Goal: Transaction & Acquisition: Book appointment/travel/reservation

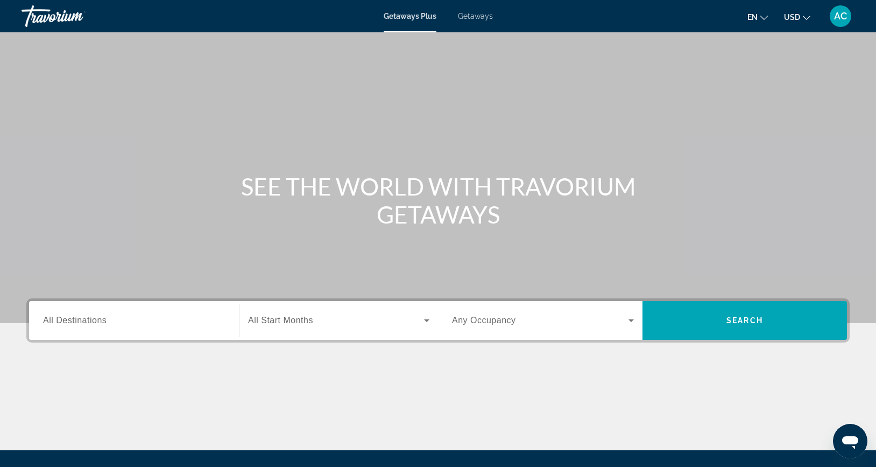
click at [75, 333] on div "Search widget" at bounding box center [134, 320] width 182 height 31
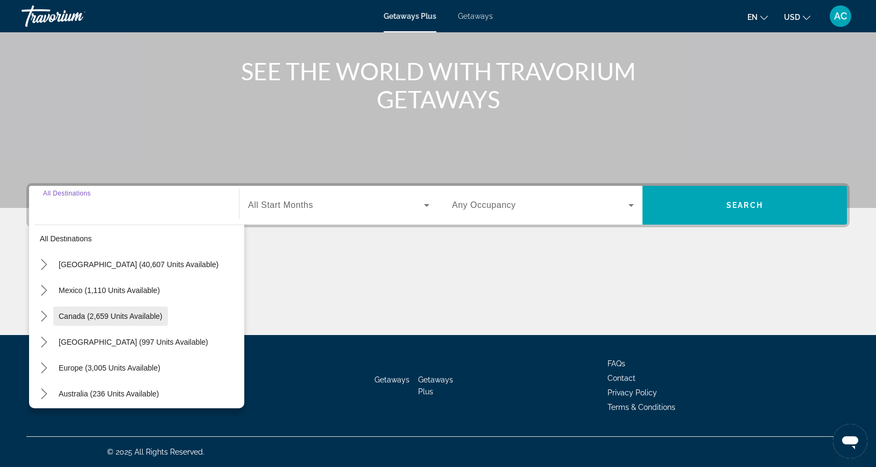
scroll to position [18, 0]
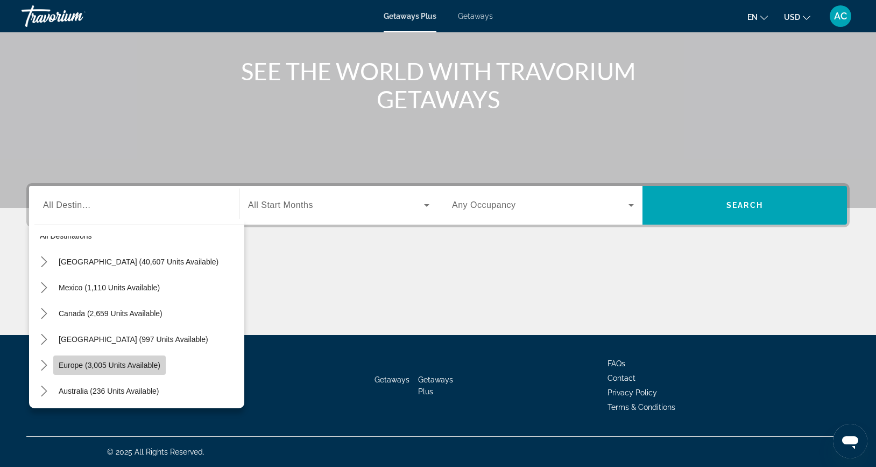
click at [117, 366] on span "Europe (3,005 units available)" at bounding box center [110, 365] width 102 height 9
type input "**********"
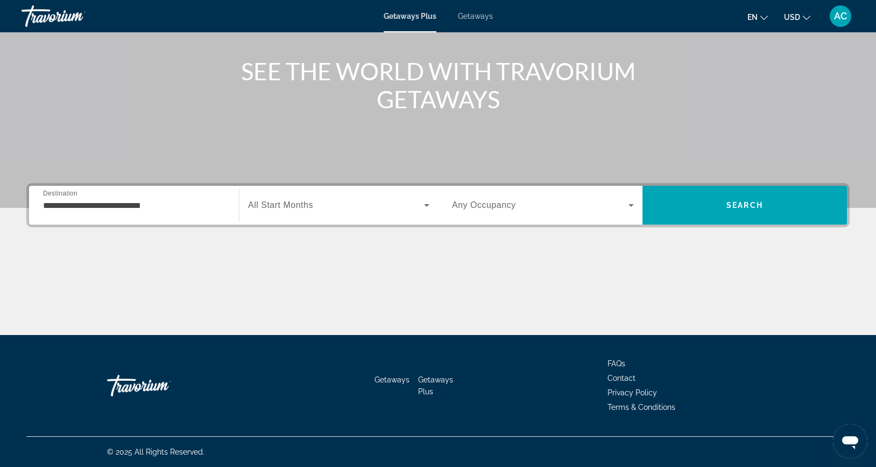
click at [294, 202] on span "All Start Months" at bounding box center [280, 204] width 65 height 9
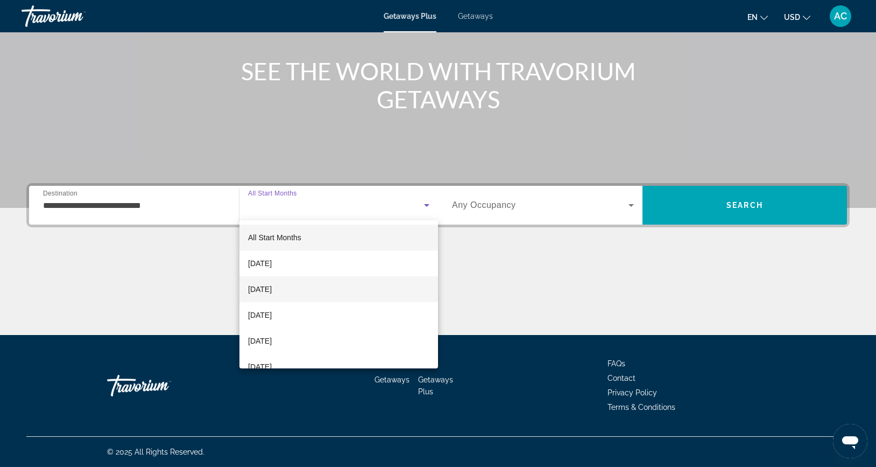
click at [272, 288] on span "[DATE]" at bounding box center [260, 289] width 24 height 13
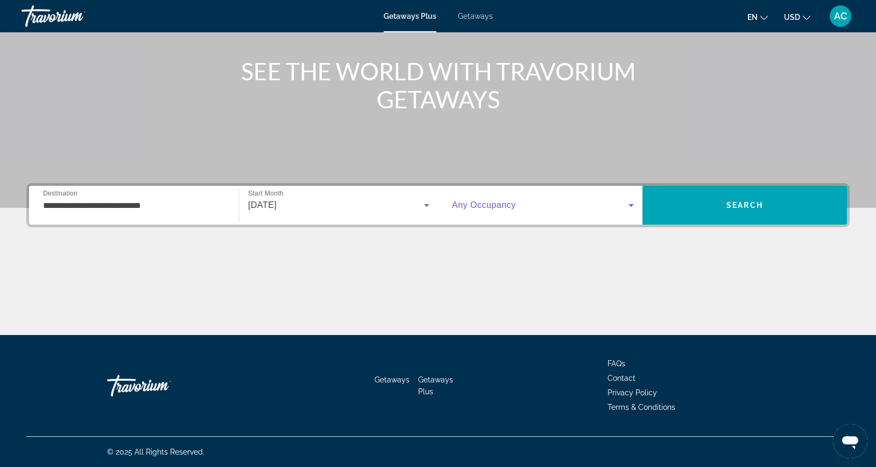
click at [588, 199] on span "Search widget" at bounding box center [540, 205] width 176 height 13
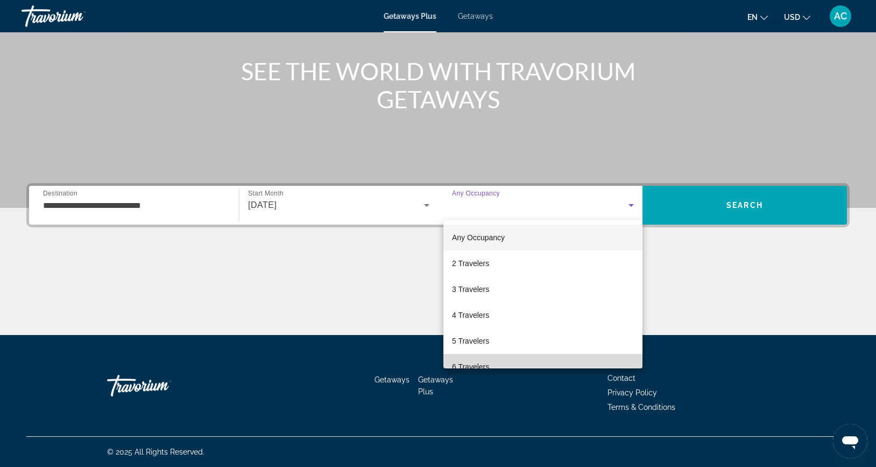
click at [492, 362] on mat-option "6 Travelers" at bounding box center [542, 367] width 199 height 26
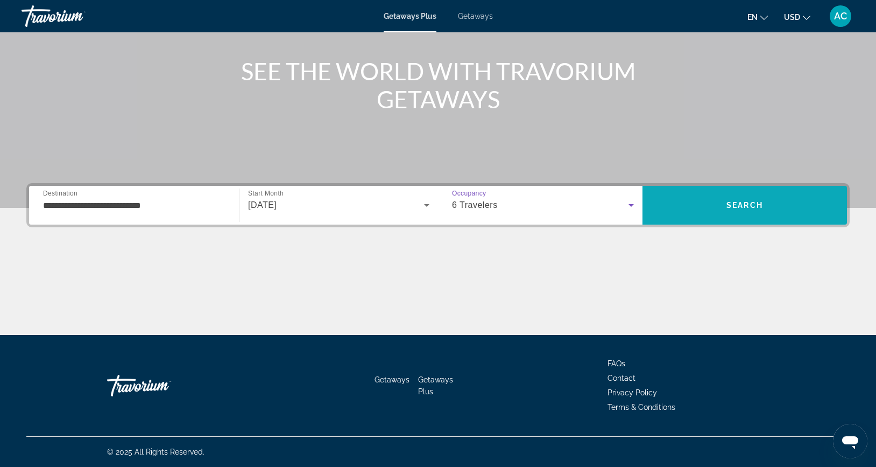
click at [736, 203] on span "Search" at bounding box center [744, 205] width 37 height 9
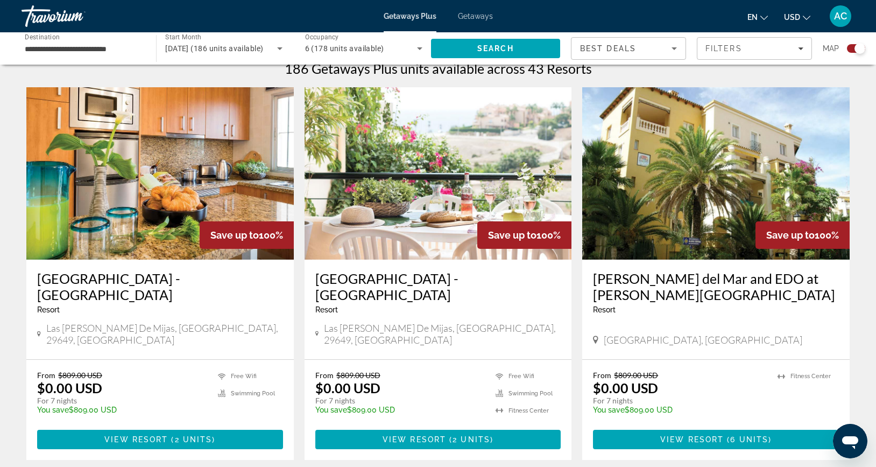
scroll to position [322, 0]
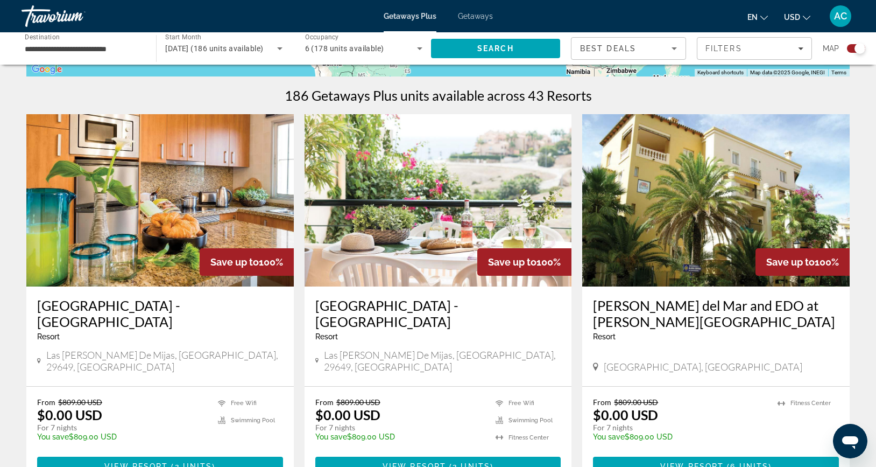
click at [135, 193] on img "Main content" at bounding box center [159, 200] width 267 height 172
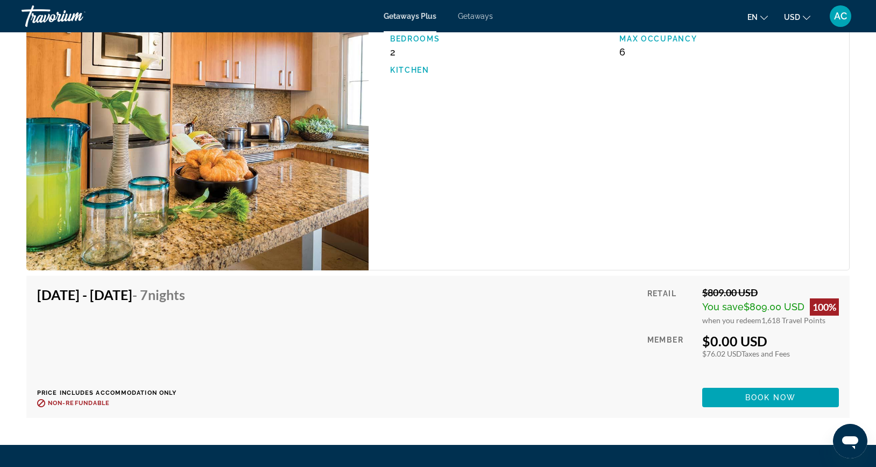
scroll to position [1828, 0]
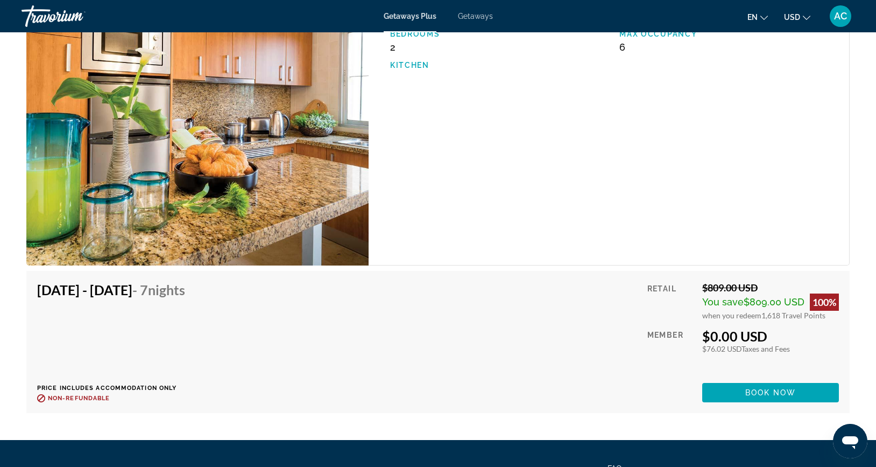
click at [252, 209] on img "Main content" at bounding box center [197, 128] width 342 height 274
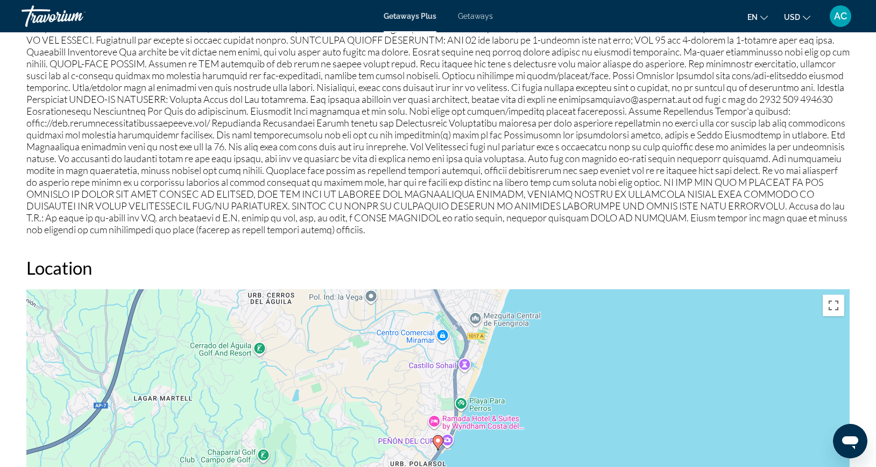
scroll to position [1087, 0]
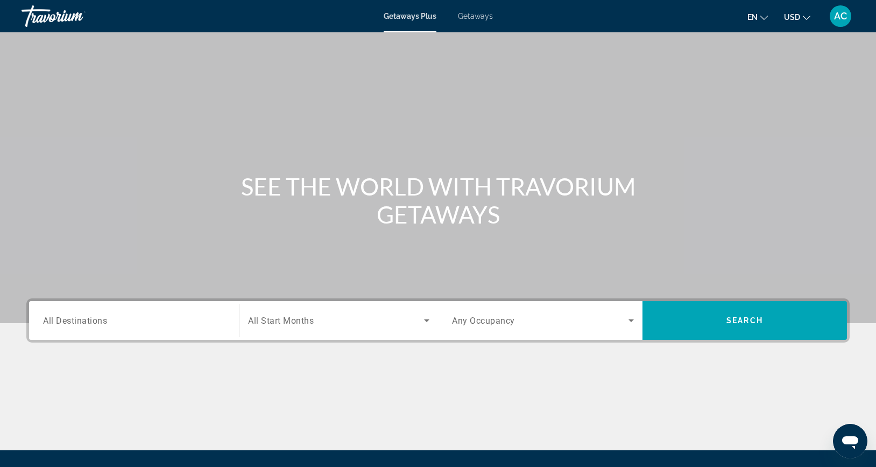
click at [63, 323] on span "All Destinations" at bounding box center [75, 320] width 64 height 10
click at [63, 323] on input "Destination All Destinations" at bounding box center [134, 320] width 182 height 13
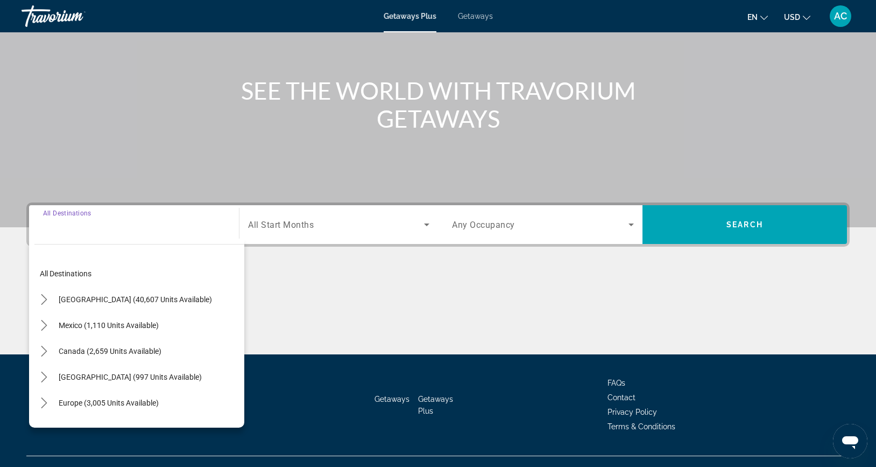
scroll to position [115, 0]
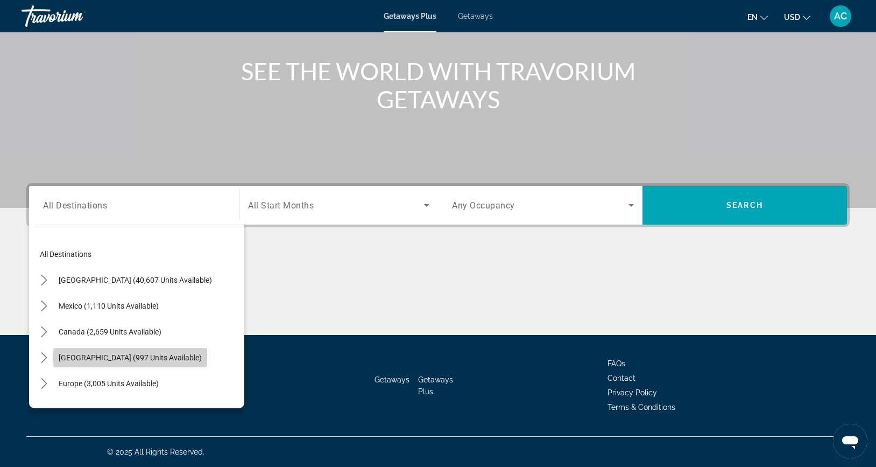
click at [132, 352] on span "Select destination: Caribbean & Atlantic Islands (997 units available)" at bounding box center [130, 357] width 154 height 26
type input "**********"
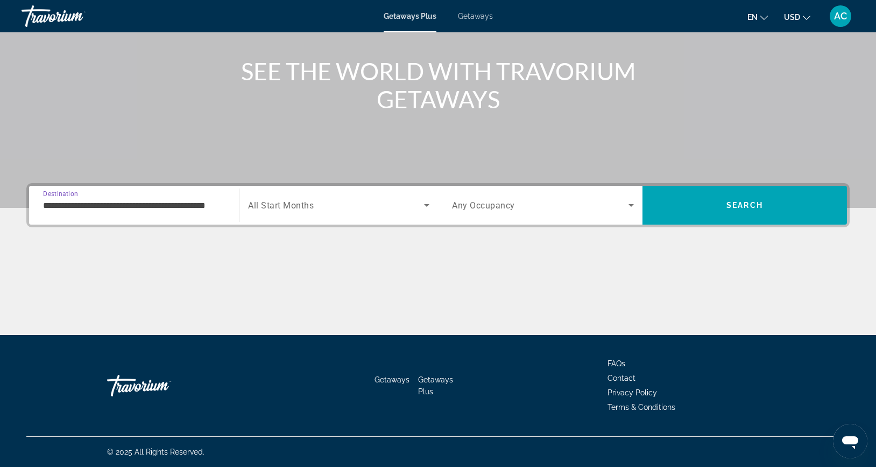
click at [310, 208] on span "All Start Months" at bounding box center [281, 205] width 66 height 10
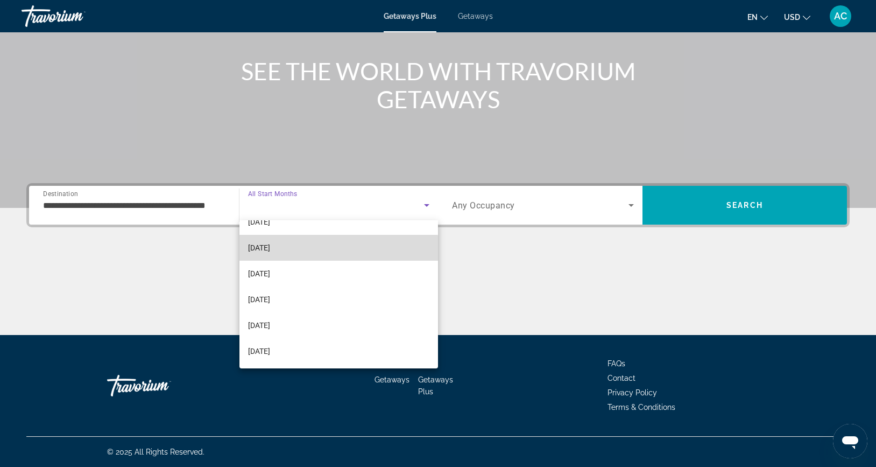
click at [270, 249] on span "[DATE]" at bounding box center [259, 247] width 22 height 13
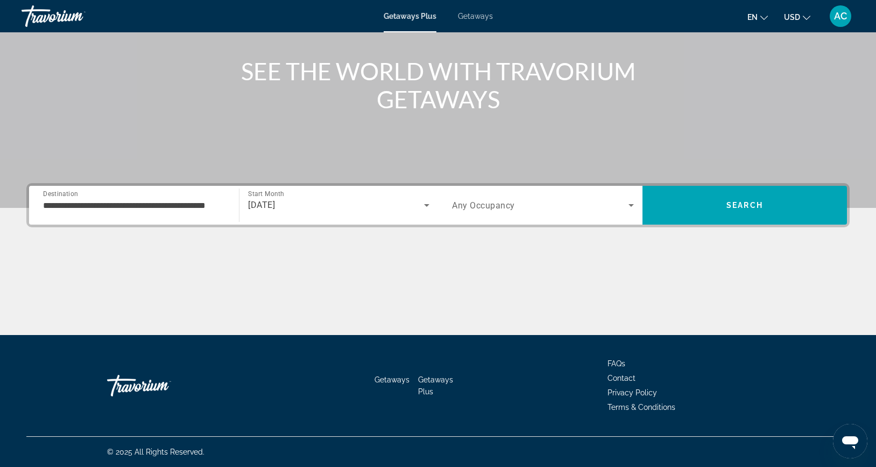
click at [506, 204] on span "Any Occupancy" at bounding box center [483, 205] width 63 height 10
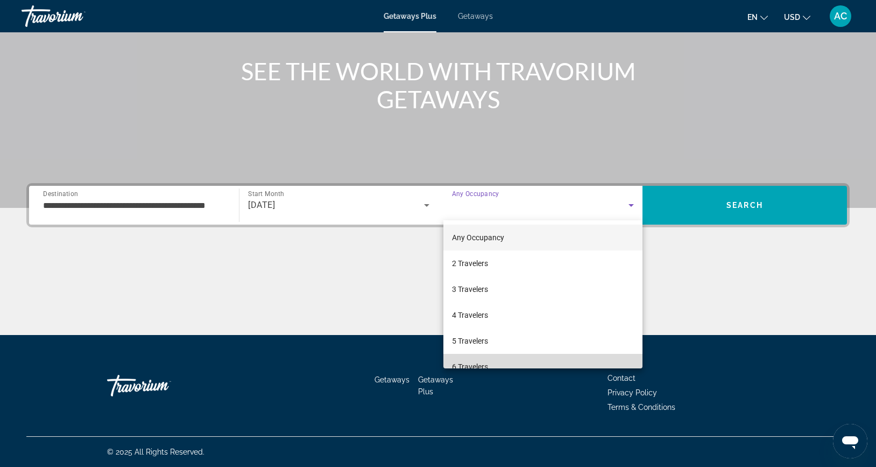
click at [486, 365] on span "6 Travelers" at bounding box center [470, 366] width 36 height 13
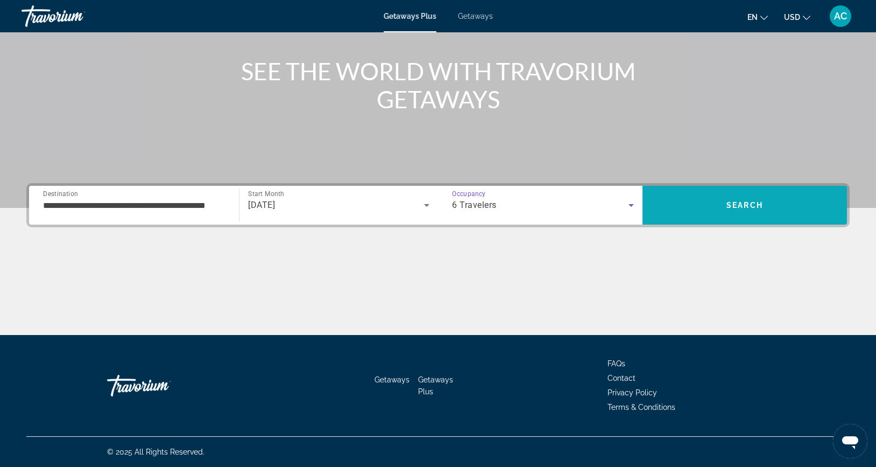
click at [688, 218] on span "Search" at bounding box center [744, 205] width 204 height 39
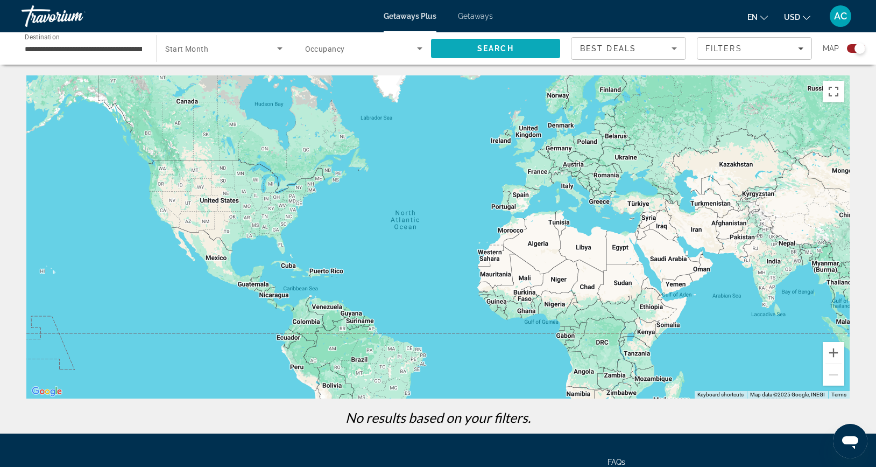
click at [472, 46] on span "Search" at bounding box center [495, 49] width 129 height 26
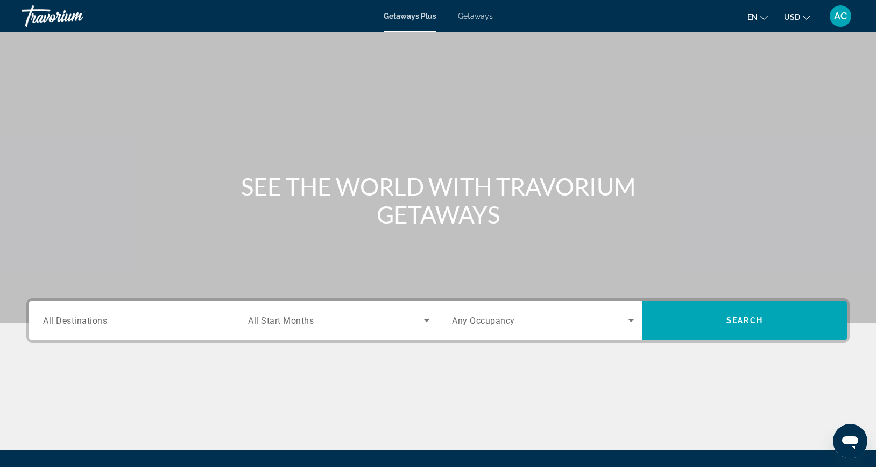
click at [91, 329] on div "Search widget" at bounding box center [134, 320] width 182 height 31
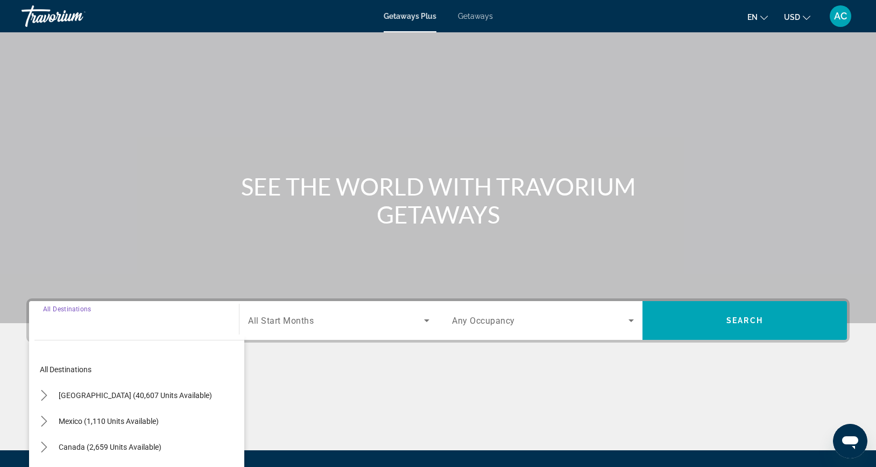
scroll to position [115, 0]
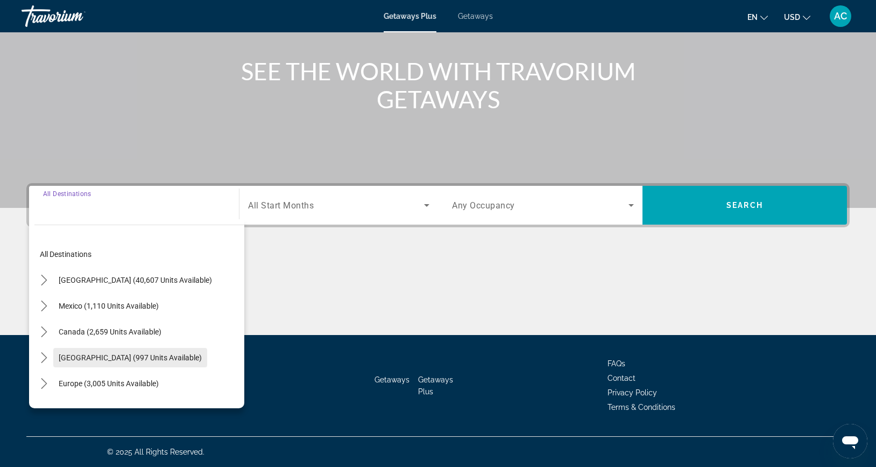
click at [93, 358] on span "[GEOGRAPHIC_DATA] (997 units available)" at bounding box center [130, 357] width 143 height 9
type input "**********"
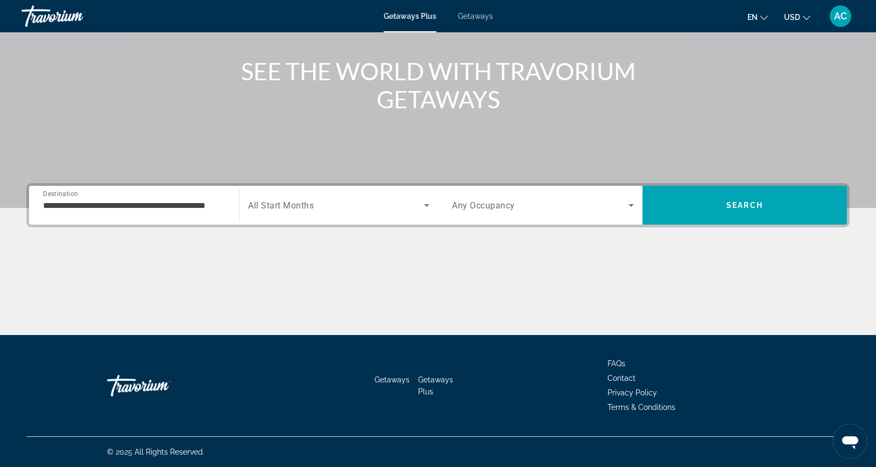
click at [309, 201] on span "All Start Months" at bounding box center [281, 205] width 66 height 10
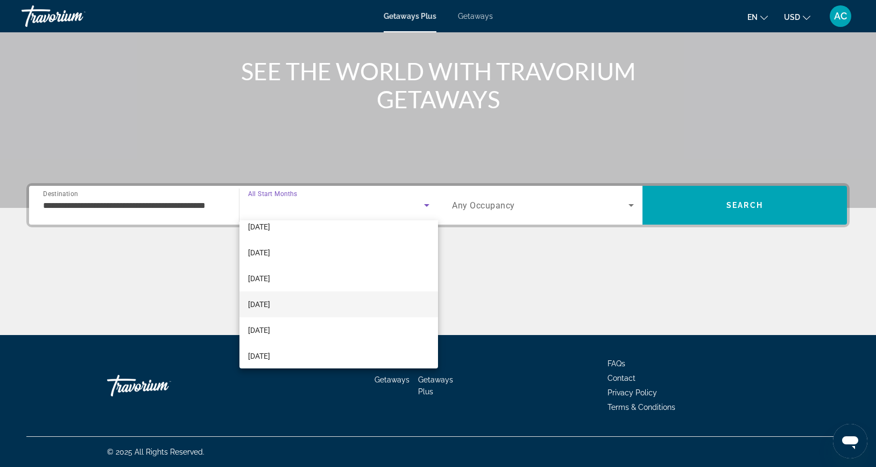
scroll to position [109, 0]
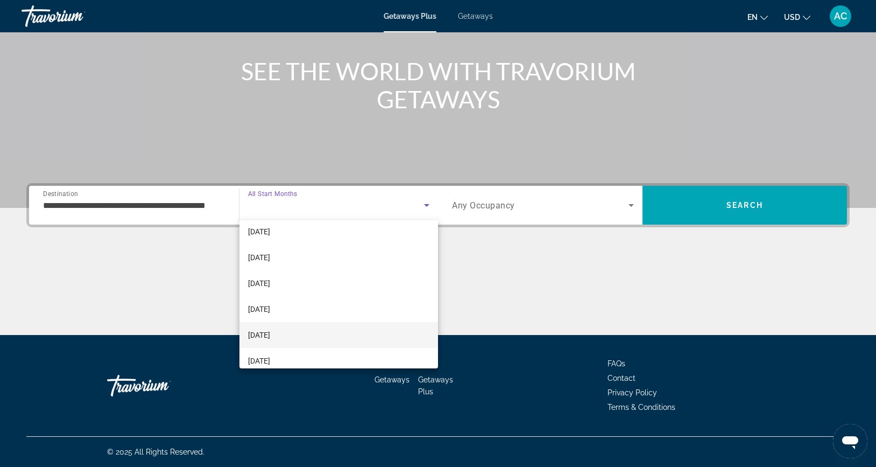
click at [292, 331] on mat-option "[DATE]" at bounding box center [338, 335] width 199 height 26
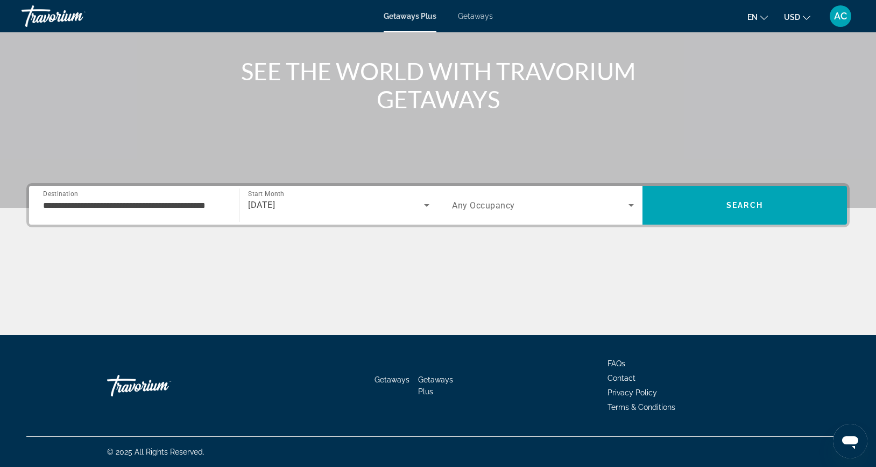
click at [497, 186] on div "Occupancy Any Occupancy" at bounding box center [542, 205] width 199 height 39
click at [498, 206] on span "Any Occupancy" at bounding box center [483, 205] width 63 height 10
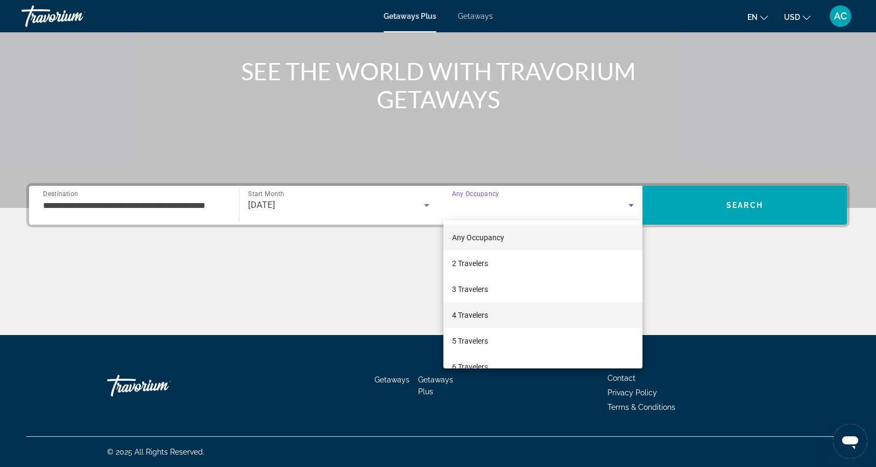
click at [475, 315] on span "4 Travelers" at bounding box center [470, 314] width 36 height 13
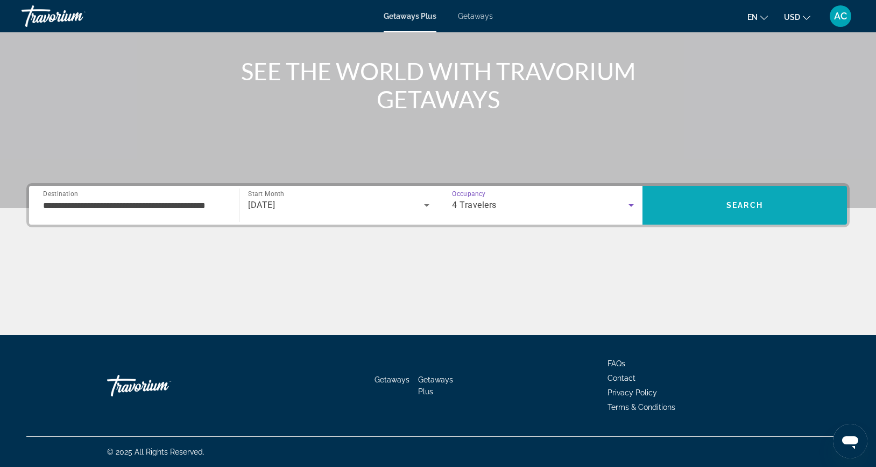
click at [734, 201] on span "Search" at bounding box center [744, 205] width 37 height 9
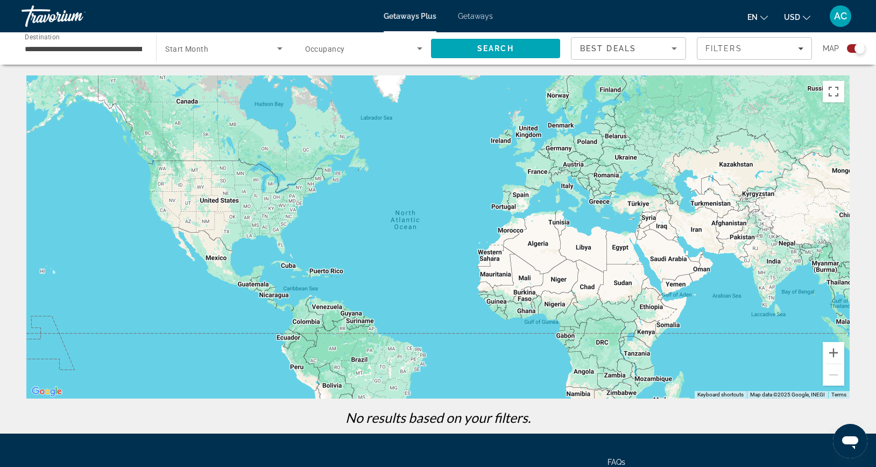
click at [119, 47] on input "**********" at bounding box center [83, 49] width 117 height 13
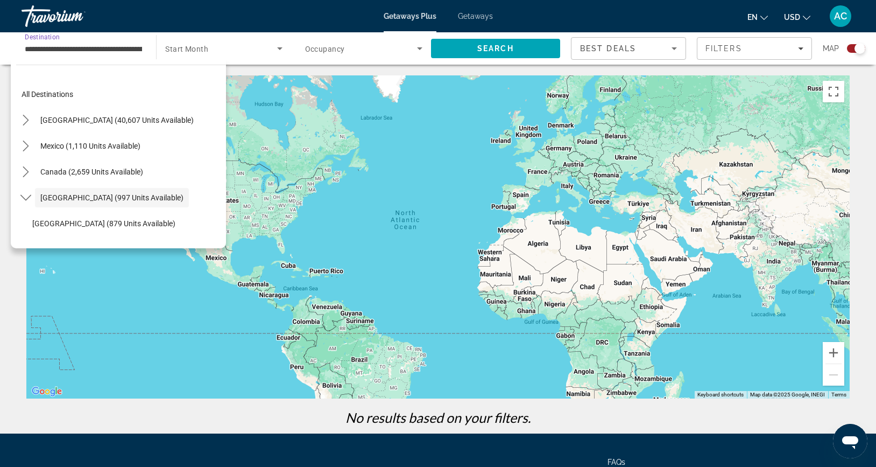
scroll to position [38, 0]
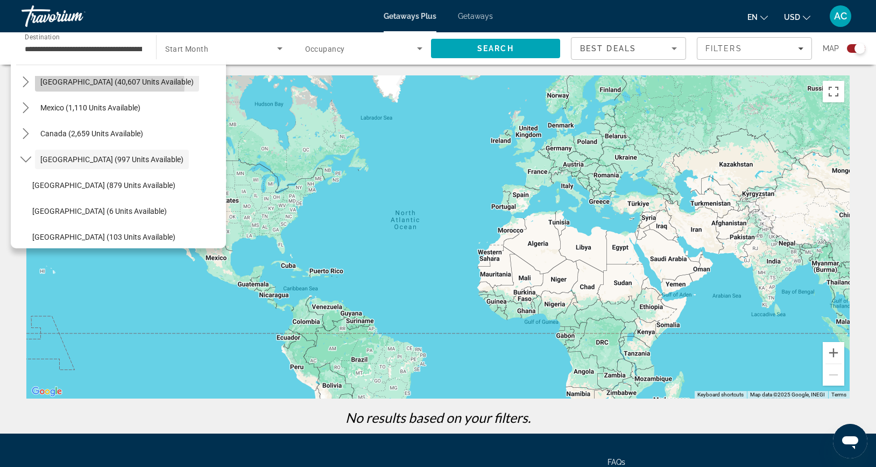
click at [109, 85] on span "[GEOGRAPHIC_DATA] (40,607 units available)" at bounding box center [116, 81] width 153 height 9
type input "**********"
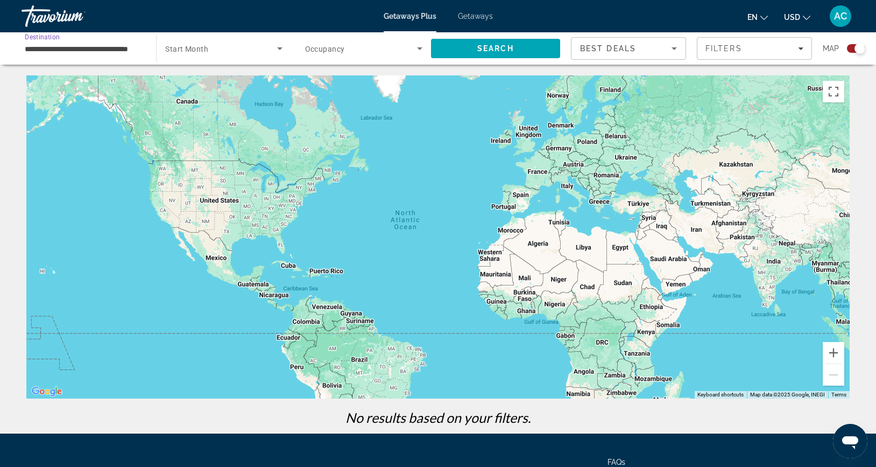
scroll to position [0, 0]
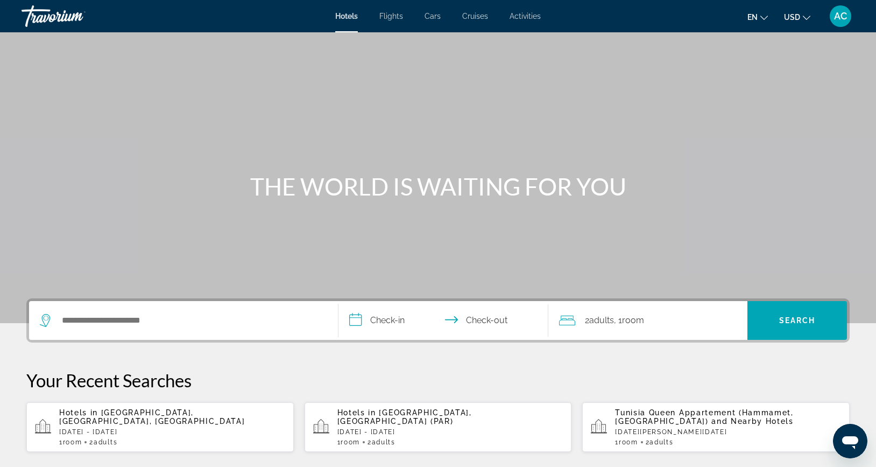
click at [101, 329] on div "Search widget" at bounding box center [183, 320] width 287 height 39
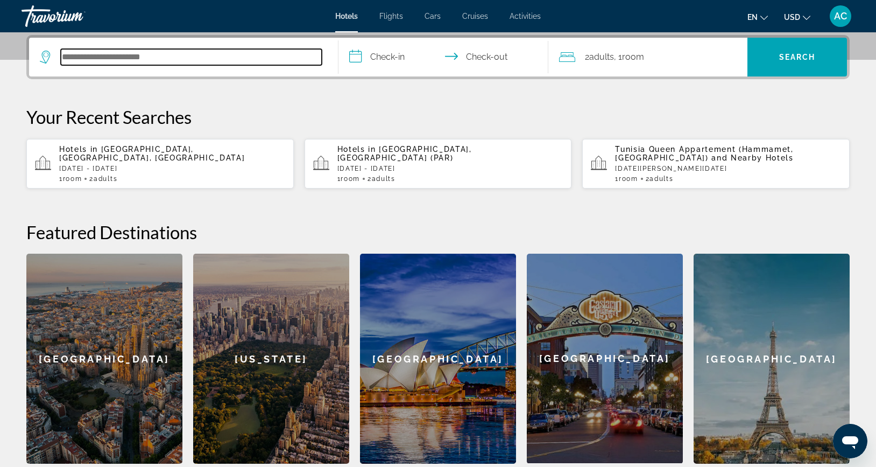
click at [81, 58] on input "Search hotel destination" at bounding box center [191, 57] width 261 height 16
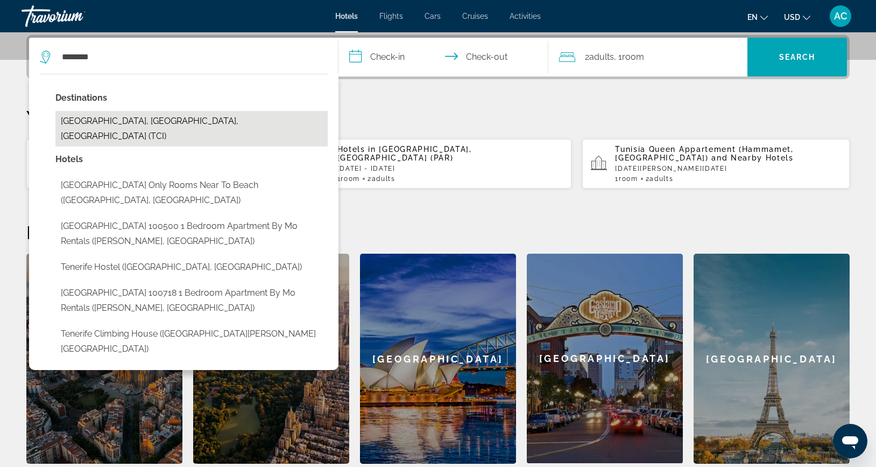
click at [111, 120] on button "Tenerife, Canary Islands, Spain (TCI)" at bounding box center [191, 129] width 272 height 36
type input "**********"
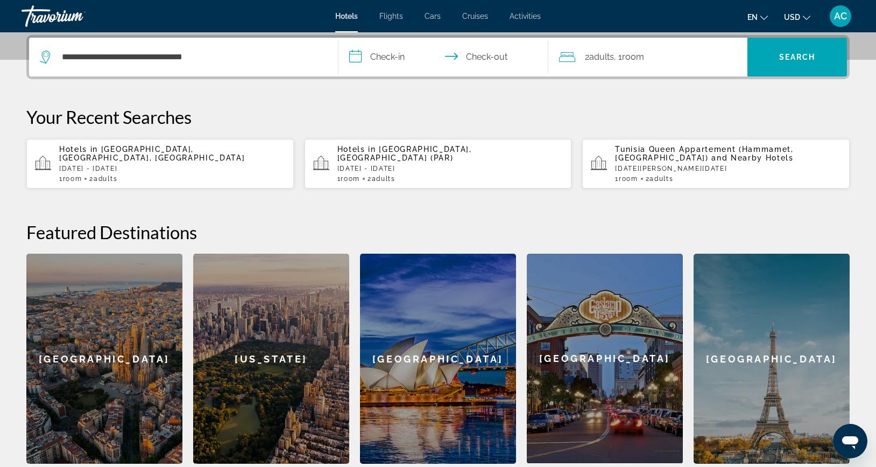
click at [399, 57] on input "**********" at bounding box center [445, 59] width 214 height 42
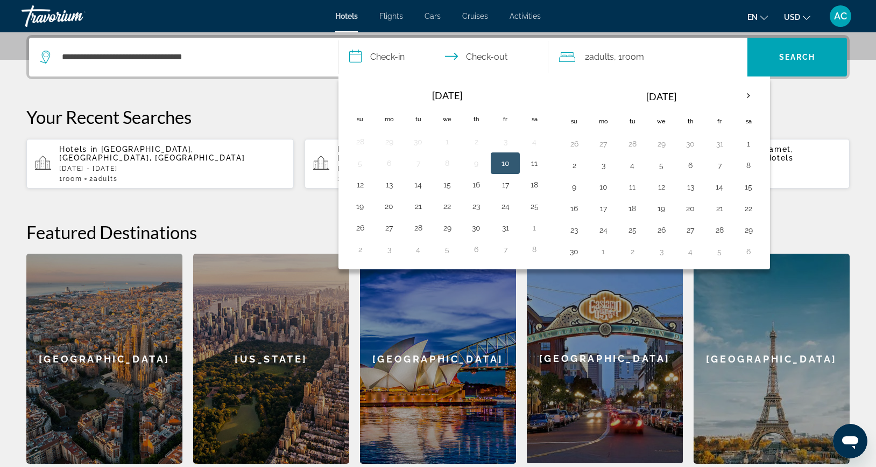
click at [510, 164] on button "10" at bounding box center [505, 163] width 17 height 15
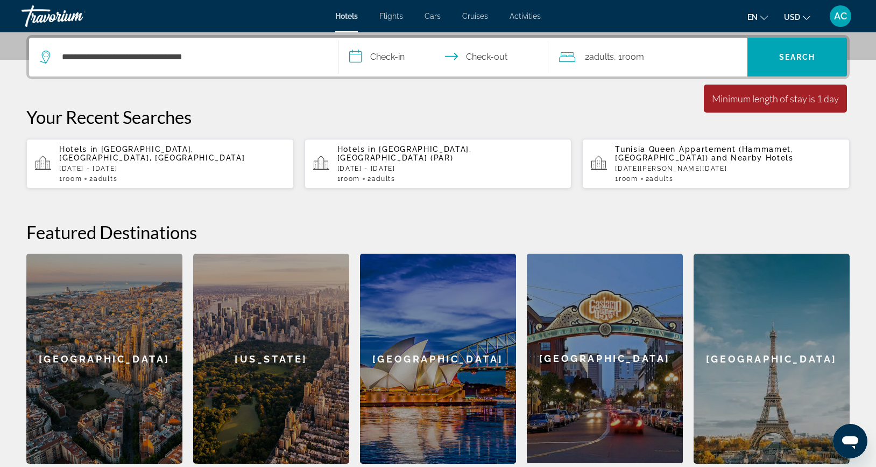
click at [497, 47] on input "**********" at bounding box center [445, 59] width 214 height 42
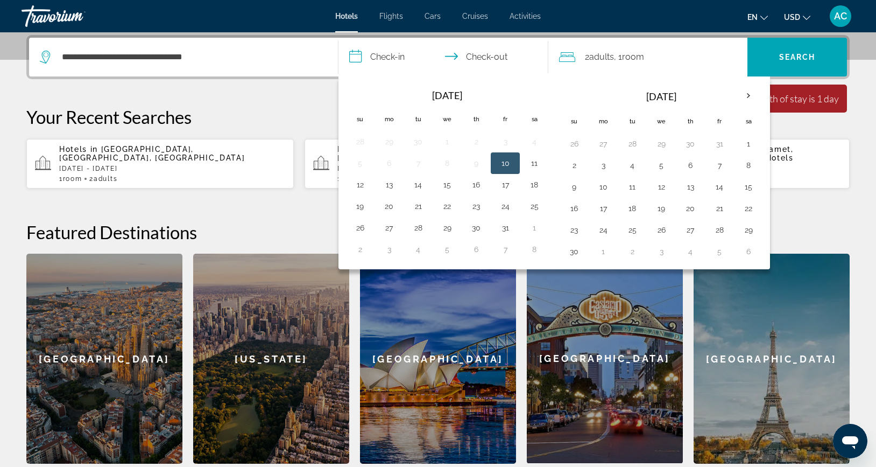
click at [382, 59] on input "**********" at bounding box center [445, 59] width 214 height 42
click at [393, 185] on button "13" at bounding box center [388, 184] width 17 height 15
click at [504, 165] on button "10" at bounding box center [505, 163] width 17 height 15
type input "**********"
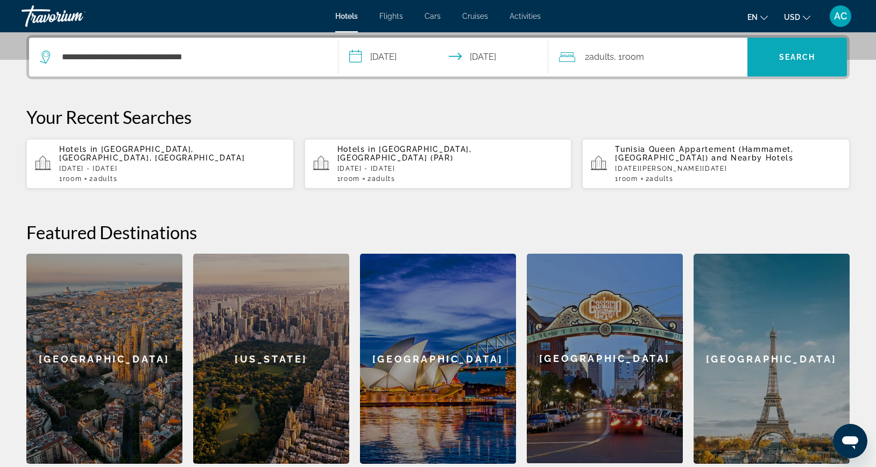
click at [780, 60] on span "Search" at bounding box center [797, 57] width 37 height 9
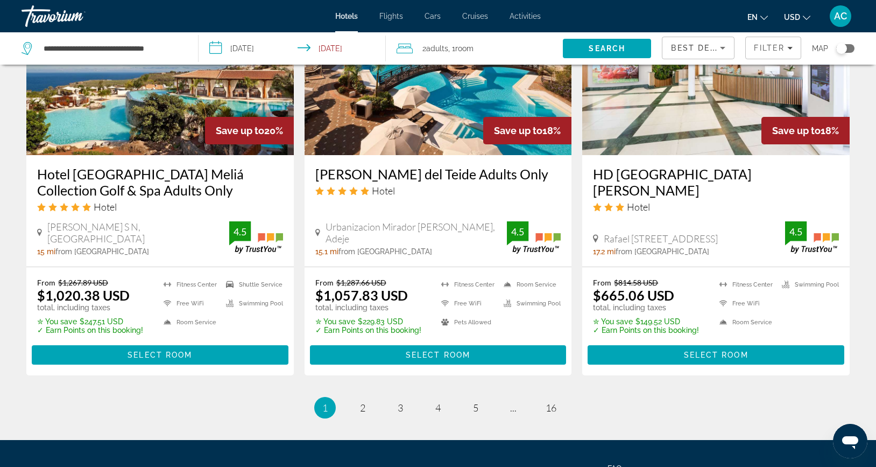
scroll to position [1324, 0]
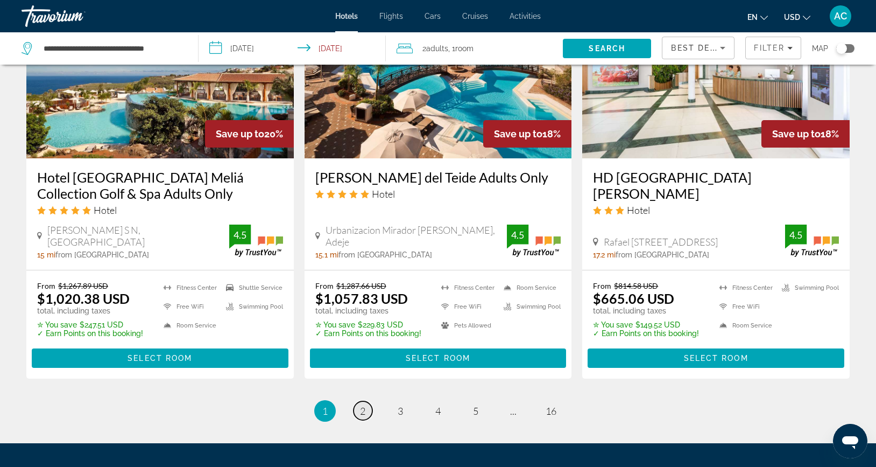
click at [363, 405] on span "2" at bounding box center [362, 411] width 5 height 12
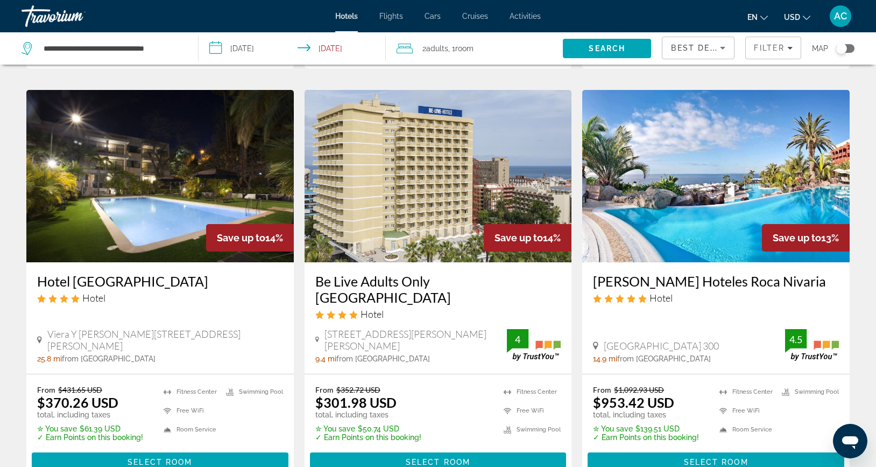
scroll to position [425, 0]
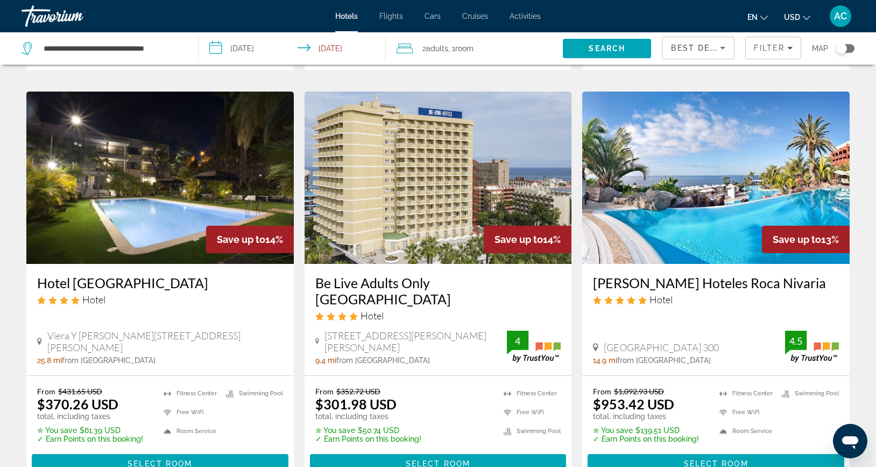
click at [366, 140] on img "Main content" at bounding box center [438, 177] width 267 height 172
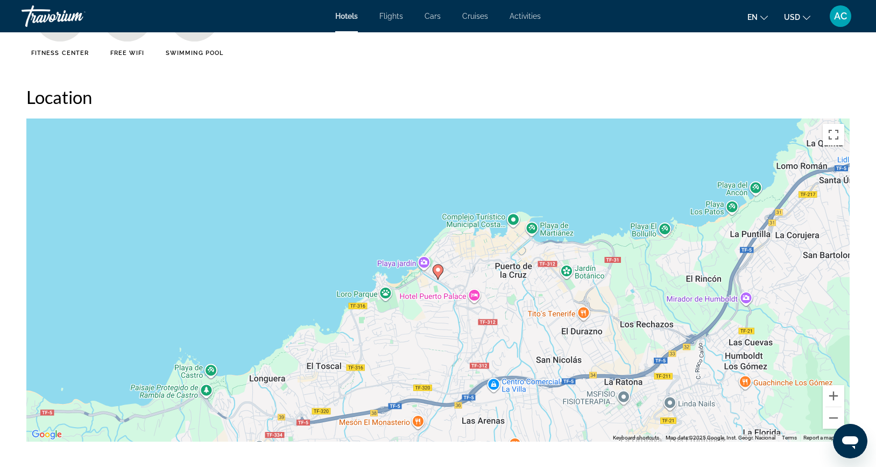
scroll to position [874, 0]
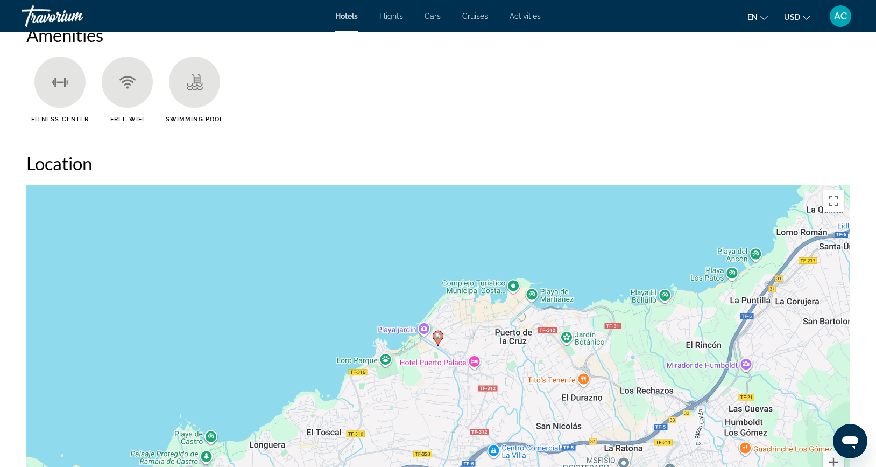
click at [393, 15] on span "Flights" at bounding box center [391, 16] width 24 height 9
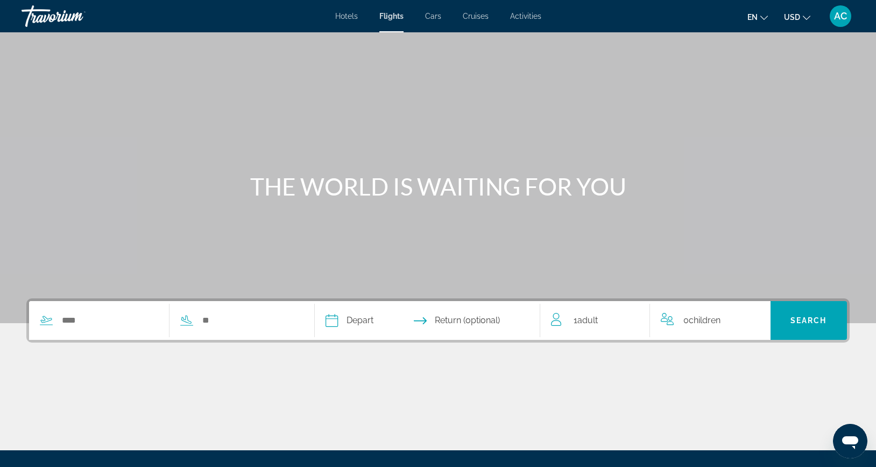
click at [429, 18] on span "Cars" at bounding box center [433, 16] width 16 height 9
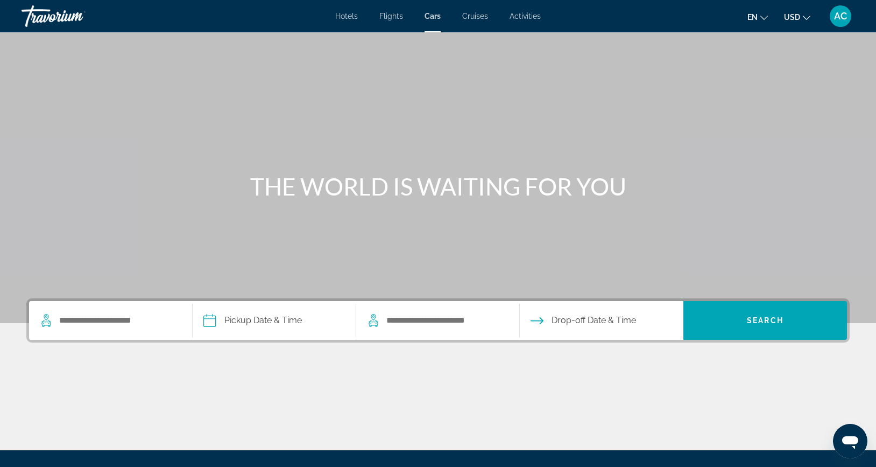
click at [488, 15] on span "Cruises" at bounding box center [475, 16] width 26 height 9
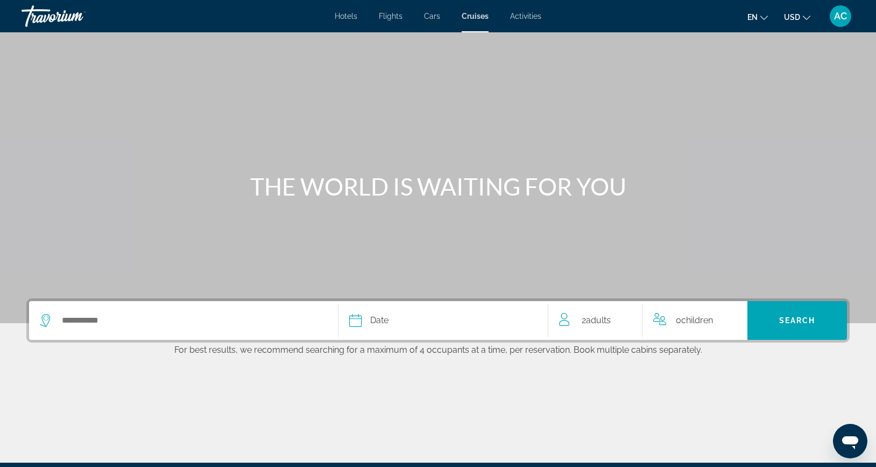
click at [524, 22] on div "Hotels Flights Cars Cruises Activities Hotels Flights Cars Cruises Activities e…" at bounding box center [438, 16] width 876 height 28
click at [524, 19] on span "Activities" at bounding box center [525, 16] width 31 height 9
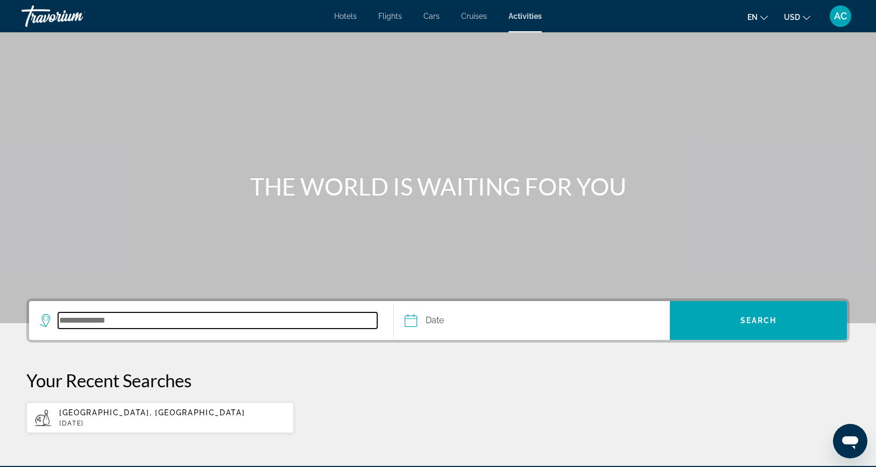
click at [153, 319] on input "Search destination" at bounding box center [217, 320] width 319 height 16
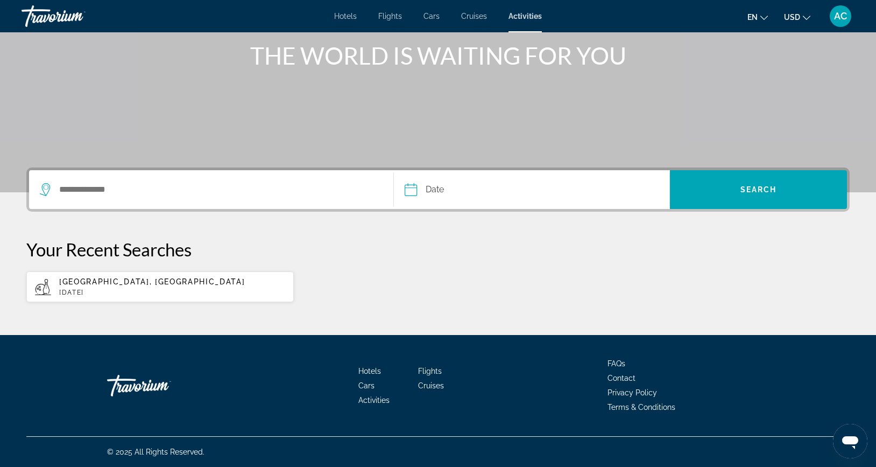
click at [470, 17] on span "Cruises" at bounding box center [474, 16] width 26 height 9
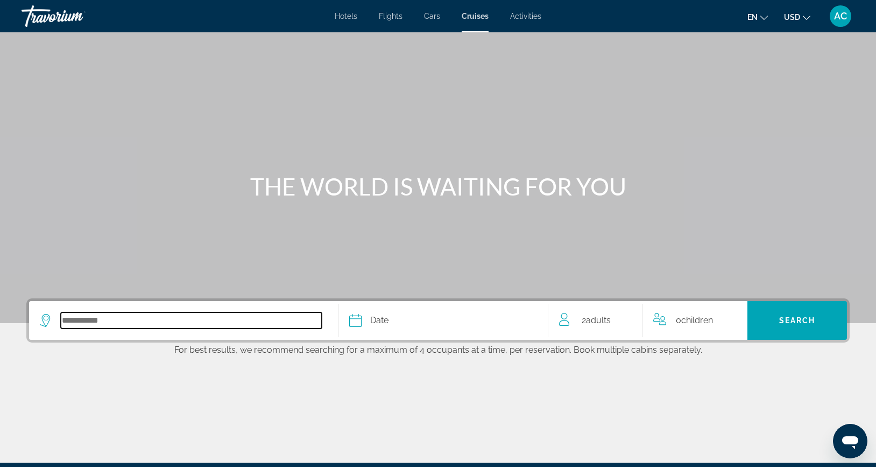
click at [98, 324] on input "Select cruise destination" at bounding box center [191, 320] width 261 height 16
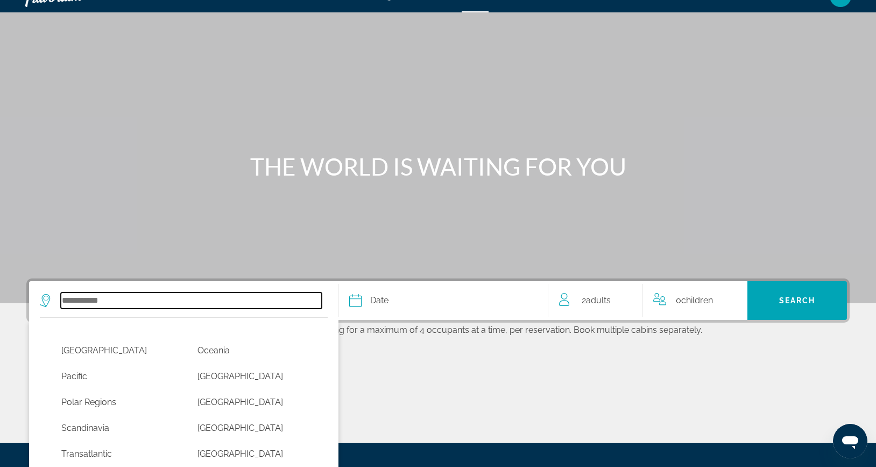
scroll to position [262, 0]
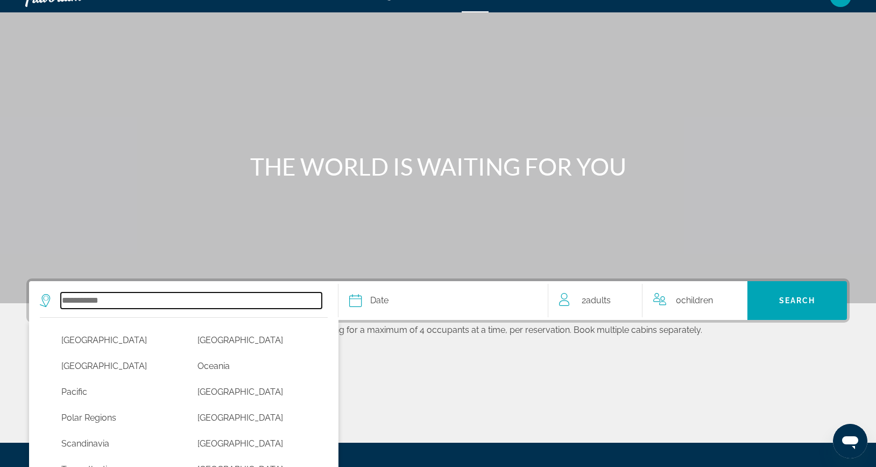
click at [80, 297] on input "Select cruise destination" at bounding box center [191, 300] width 261 height 16
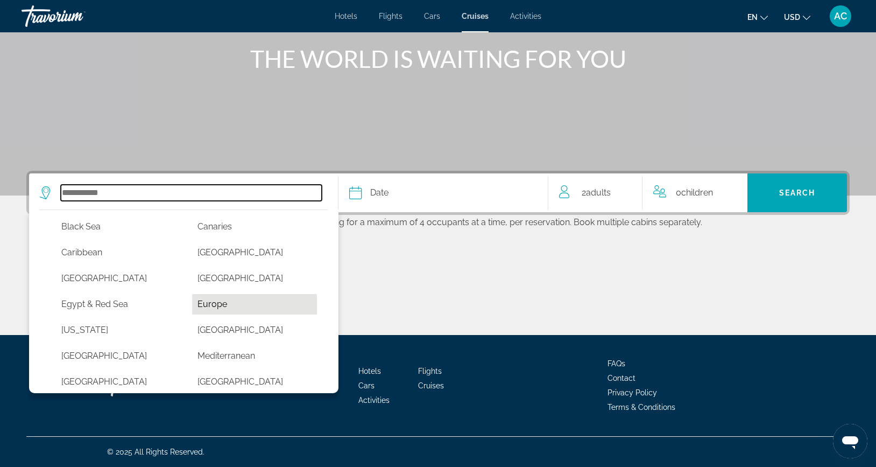
scroll to position [112, 0]
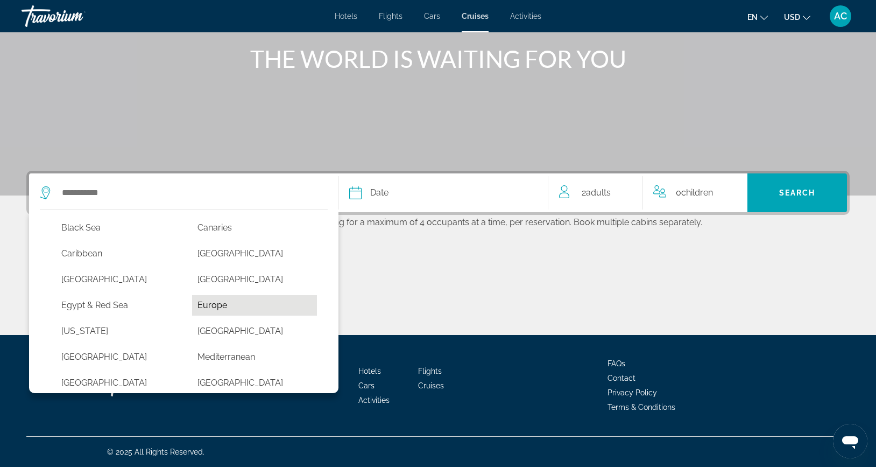
click at [253, 307] on button "Europe" at bounding box center [254, 305] width 125 height 20
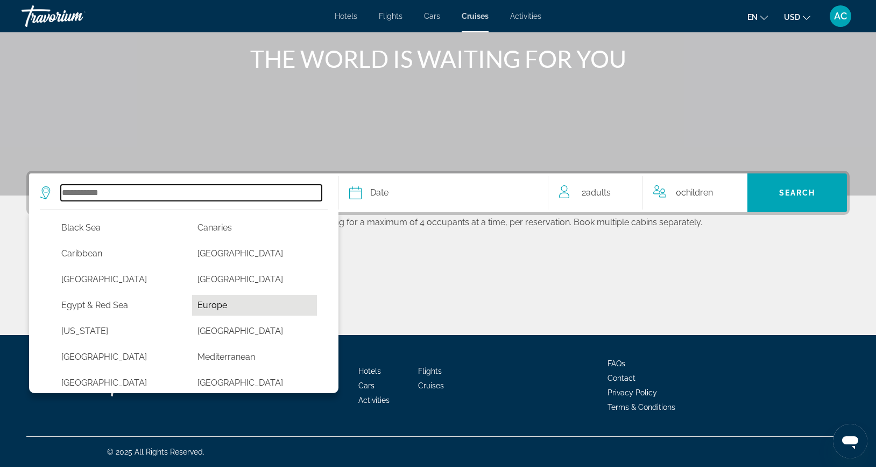
type input "******"
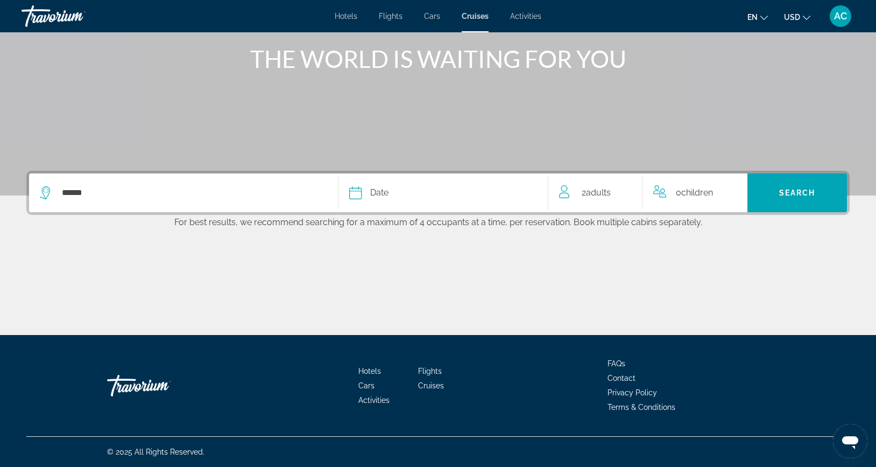
click at [401, 199] on div "Date" at bounding box center [443, 192] width 188 height 15
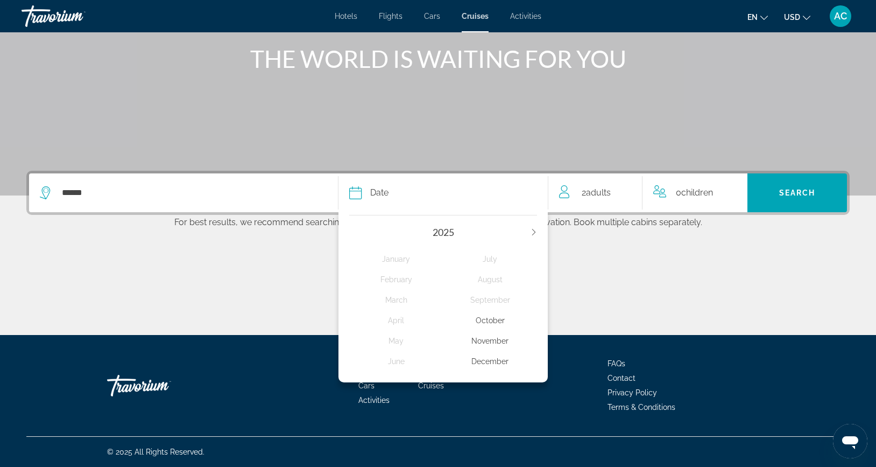
scroll to position [128, 0]
click at [535, 231] on icon "Next year" at bounding box center [533, 232] width 3 height 6
click at [390, 307] on div "March" at bounding box center [396, 299] width 94 height 19
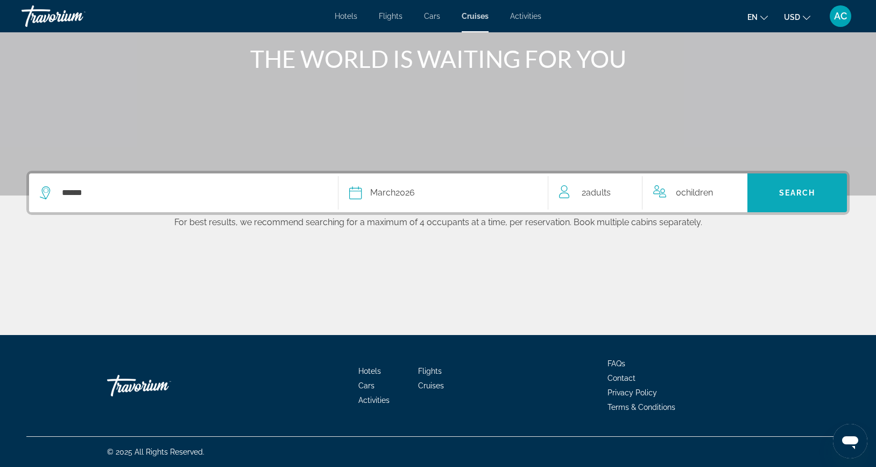
click at [777, 192] on span "Search" at bounding box center [797, 193] width 100 height 26
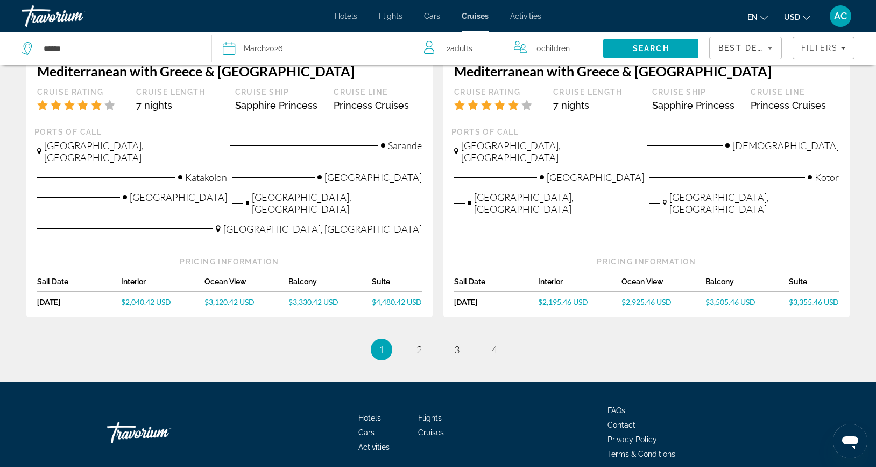
scroll to position [1148, 0]
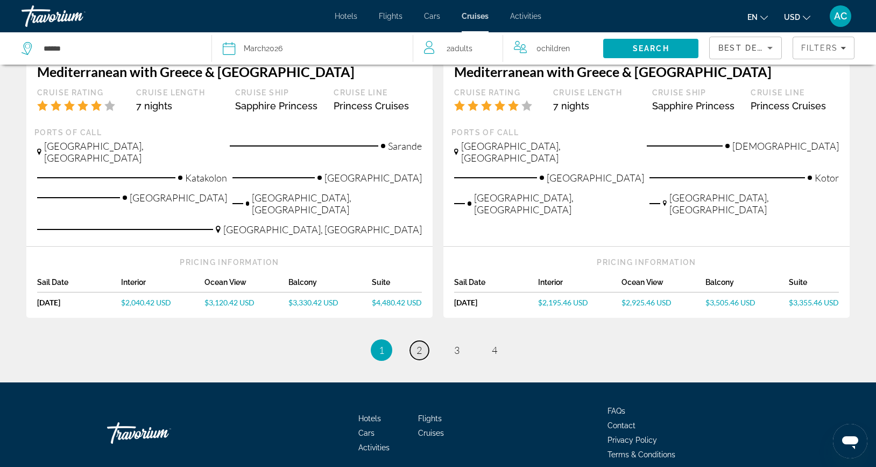
click at [422, 341] on link "page 2" at bounding box center [419, 350] width 19 height 19
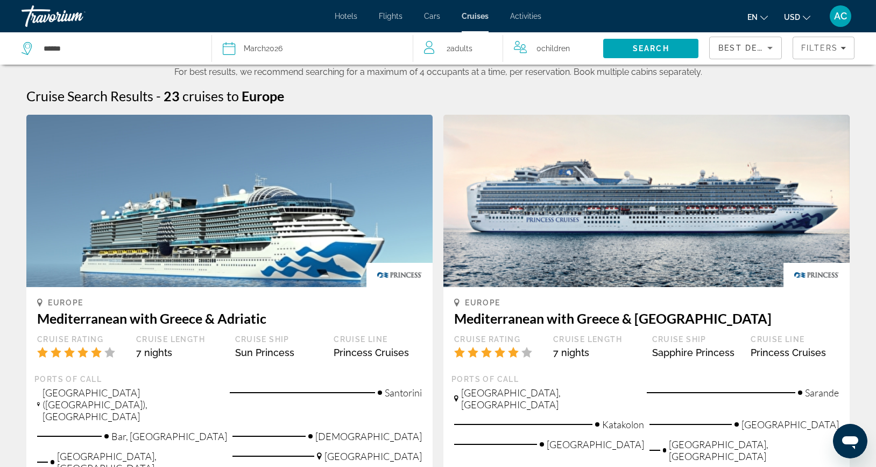
drag, startPoint x: 240, startPoint y: 89, endPoint x: 225, endPoint y: 89, distance: 15.1
click at [235, 89] on h2 "23 cruises to Europe" at bounding box center [224, 96] width 121 height 16
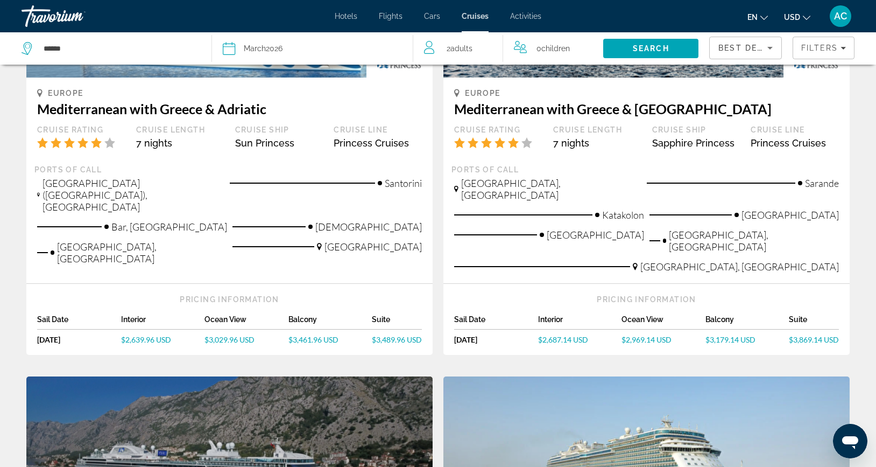
scroll to position [210, 0]
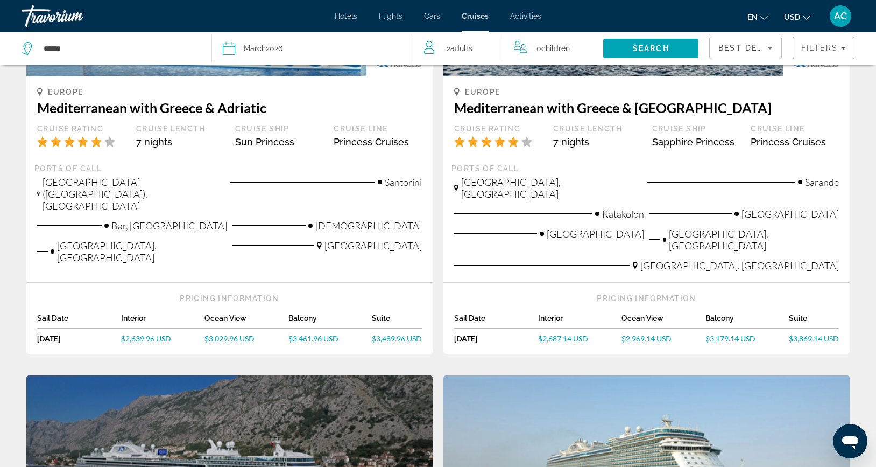
click at [568, 334] on span "$2,687.14 USD" at bounding box center [563, 338] width 50 height 9
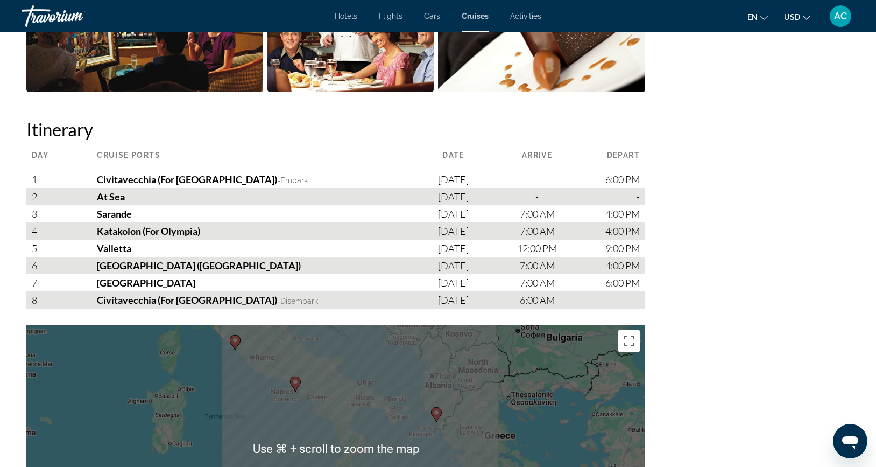
scroll to position [1083, 0]
